Goal: Information Seeking & Learning: Find specific page/section

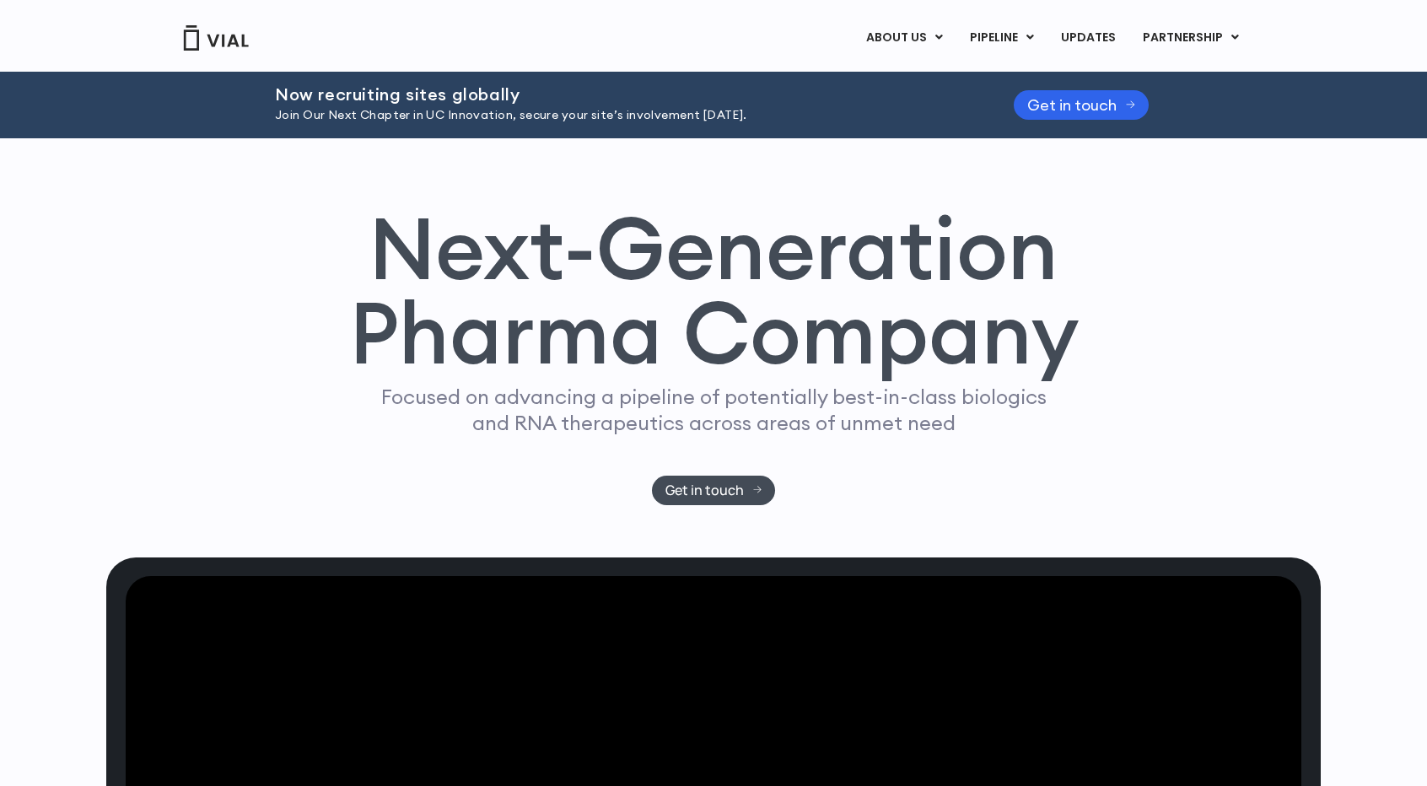
click at [246, 41] on img at bounding box center [215, 37] width 67 height 25
click at [735, 487] on span "Get in touch" at bounding box center [704, 490] width 78 height 13
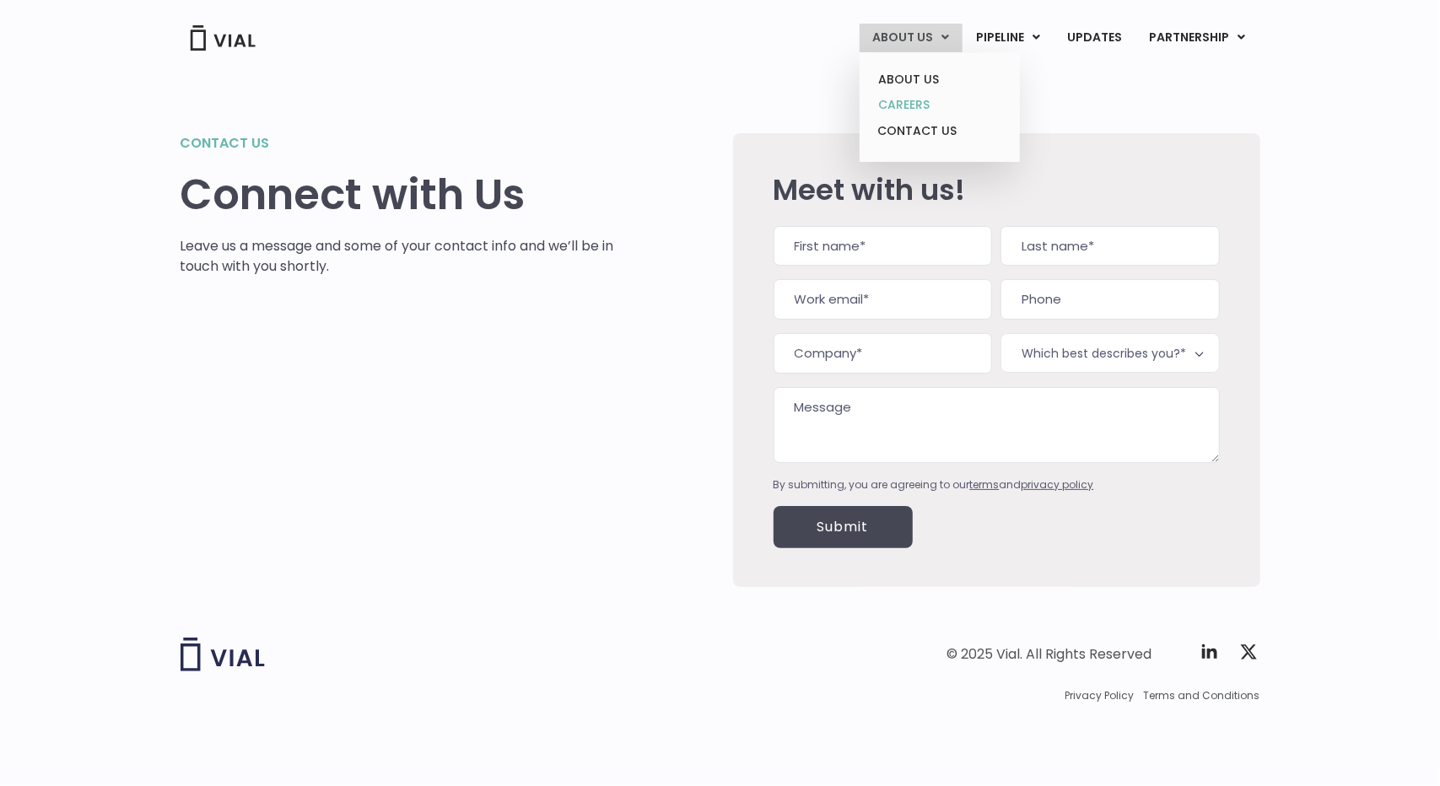
click at [924, 109] on link "CAREERS" at bounding box center [939, 105] width 148 height 26
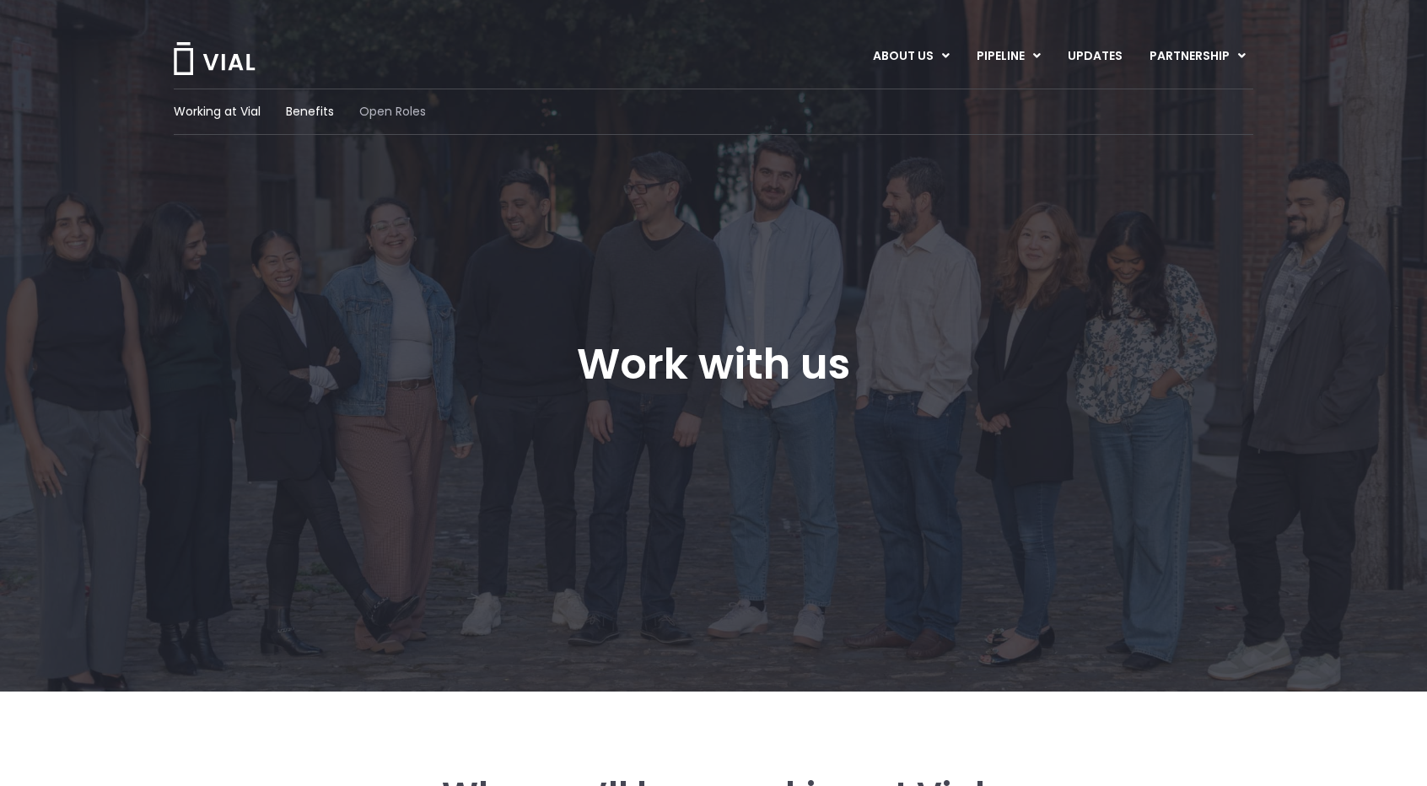
click at [423, 108] on span "Open Roles" at bounding box center [392, 112] width 67 height 18
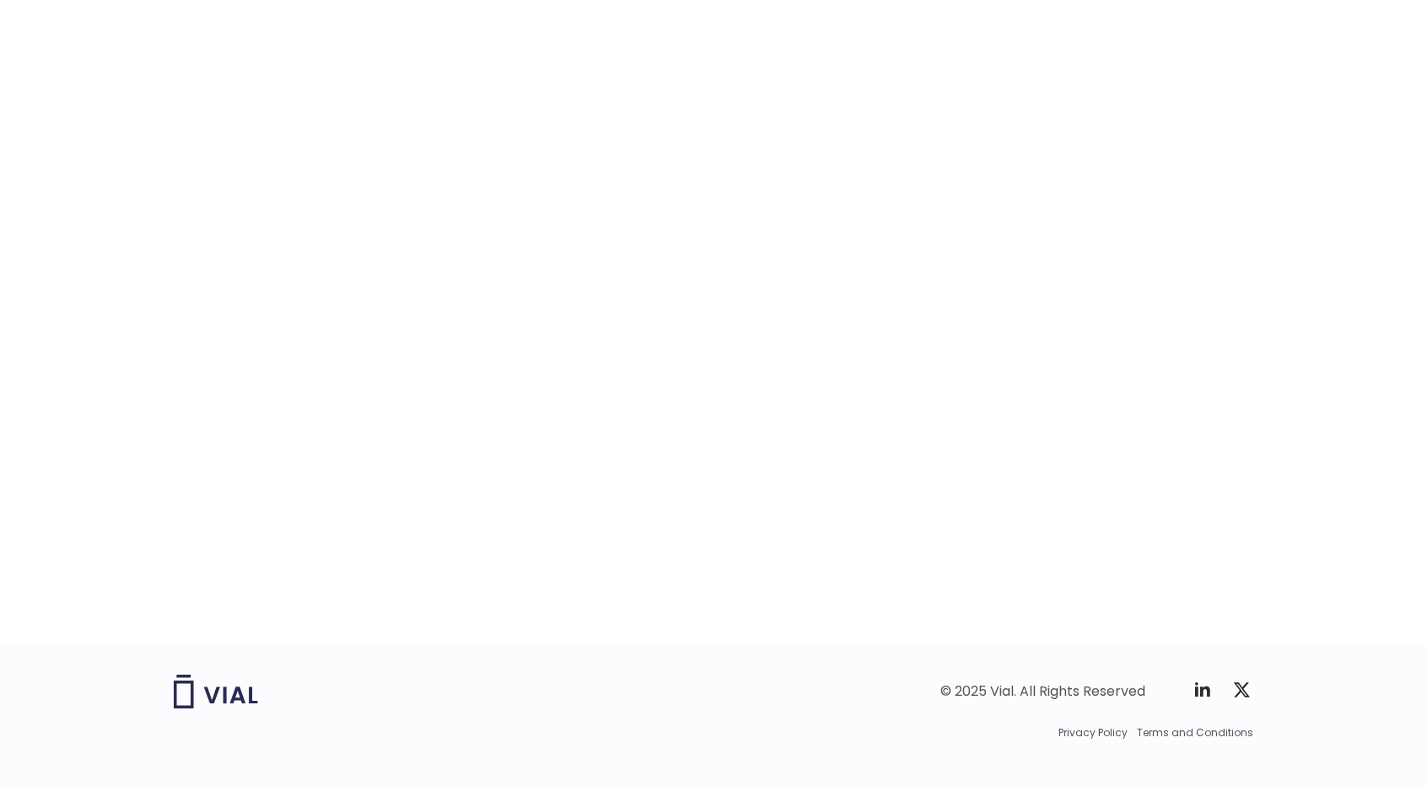
scroll to position [2520, 0]
